Goal: Information Seeking & Learning: Learn about a topic

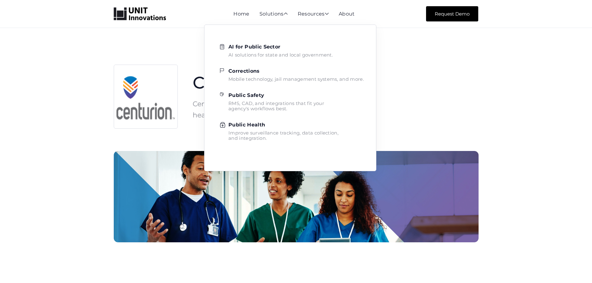
click at [240, 70] on strong "Corrections" at bounding box center [243, 71] width 31 height 6
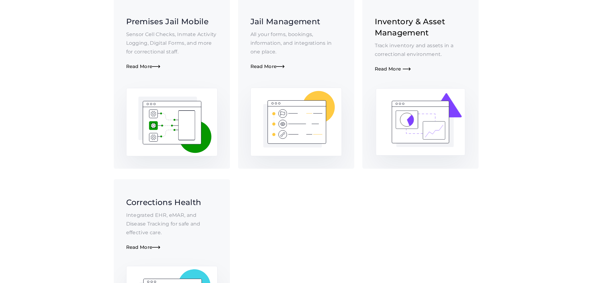
scroll to position [331, 0]
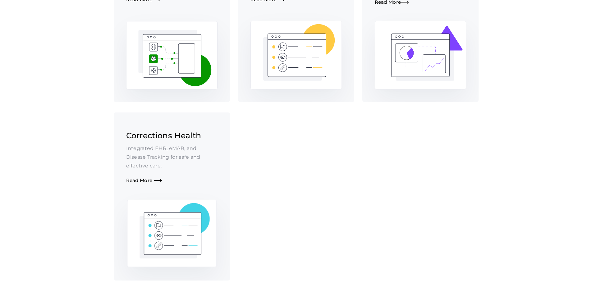
click at [146, 166] on div "Corrections Health Integrated EHR, eMAR, and Disease Tracking for safe and effe…" at bounding box center [171, 157] width 91 height 54
